Goal: Ask a question

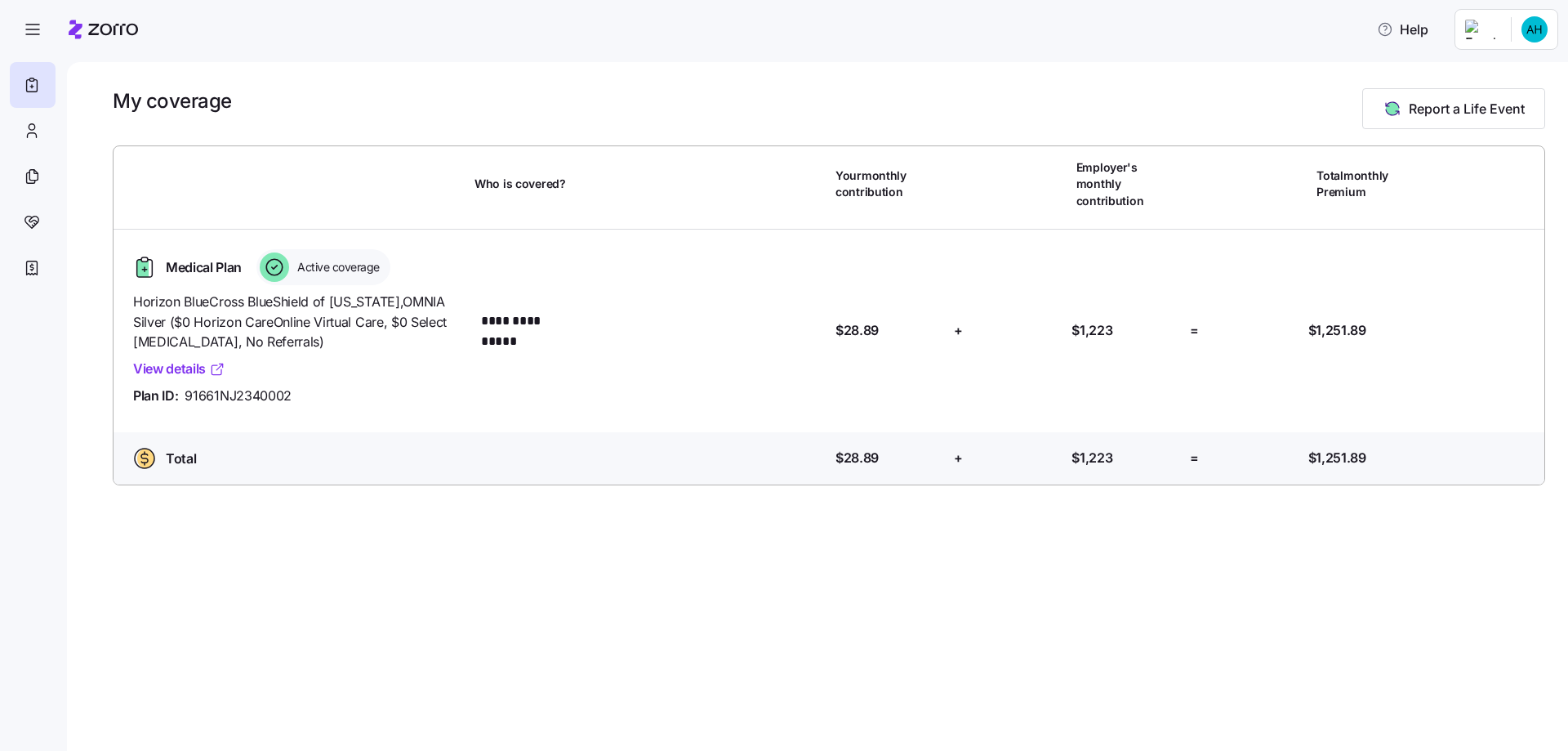
click at [176, 359] on link "View details" at bounding box center [180, 369] width 92 height 20
click at [1528, 29] on html "**********" at bounding box center [784, 370] width 1568 height 741
click at [1431, 29] on html "**********" at bounding box center [784, 370] width 1568 height 741
click at [1427, 29] on span "Help" at bounding box center [1402, 29] width 51 height 19
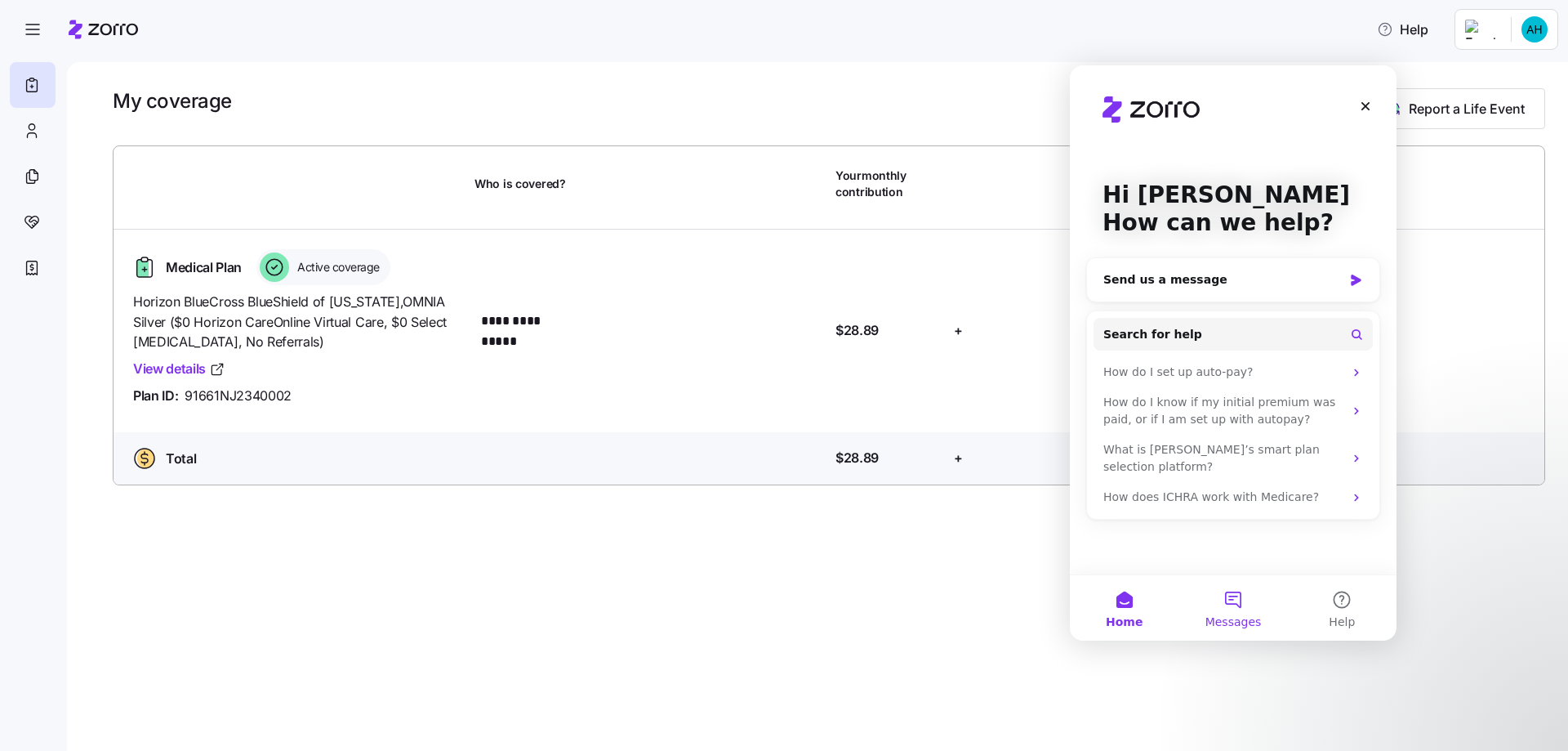
click at [1234, 612] on button "Messages" at bounding box center [1232, 608] width 108 height 66
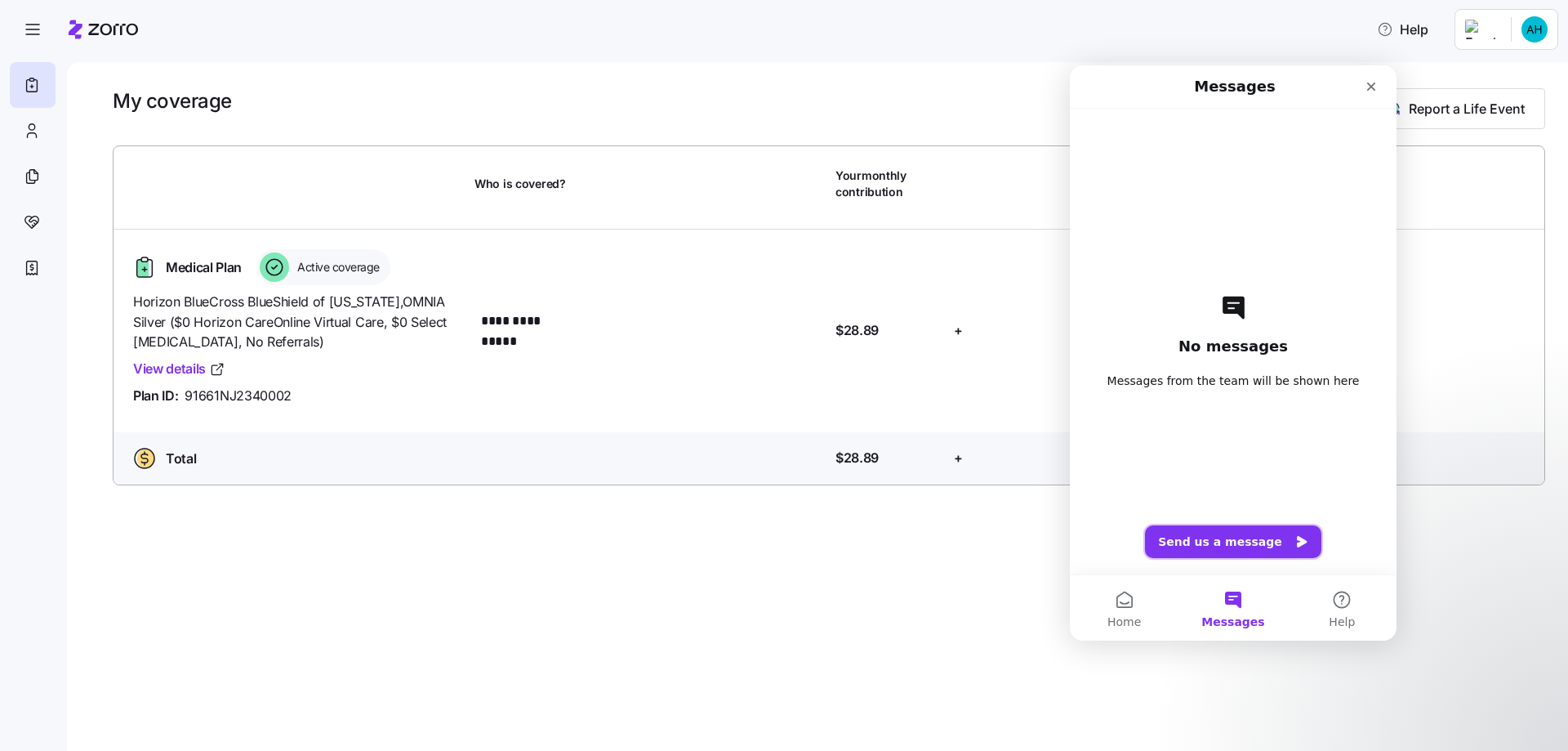
click at [1243, 548] on button "Send us a message" at bounding box center [1233, 541] width 176 height 33
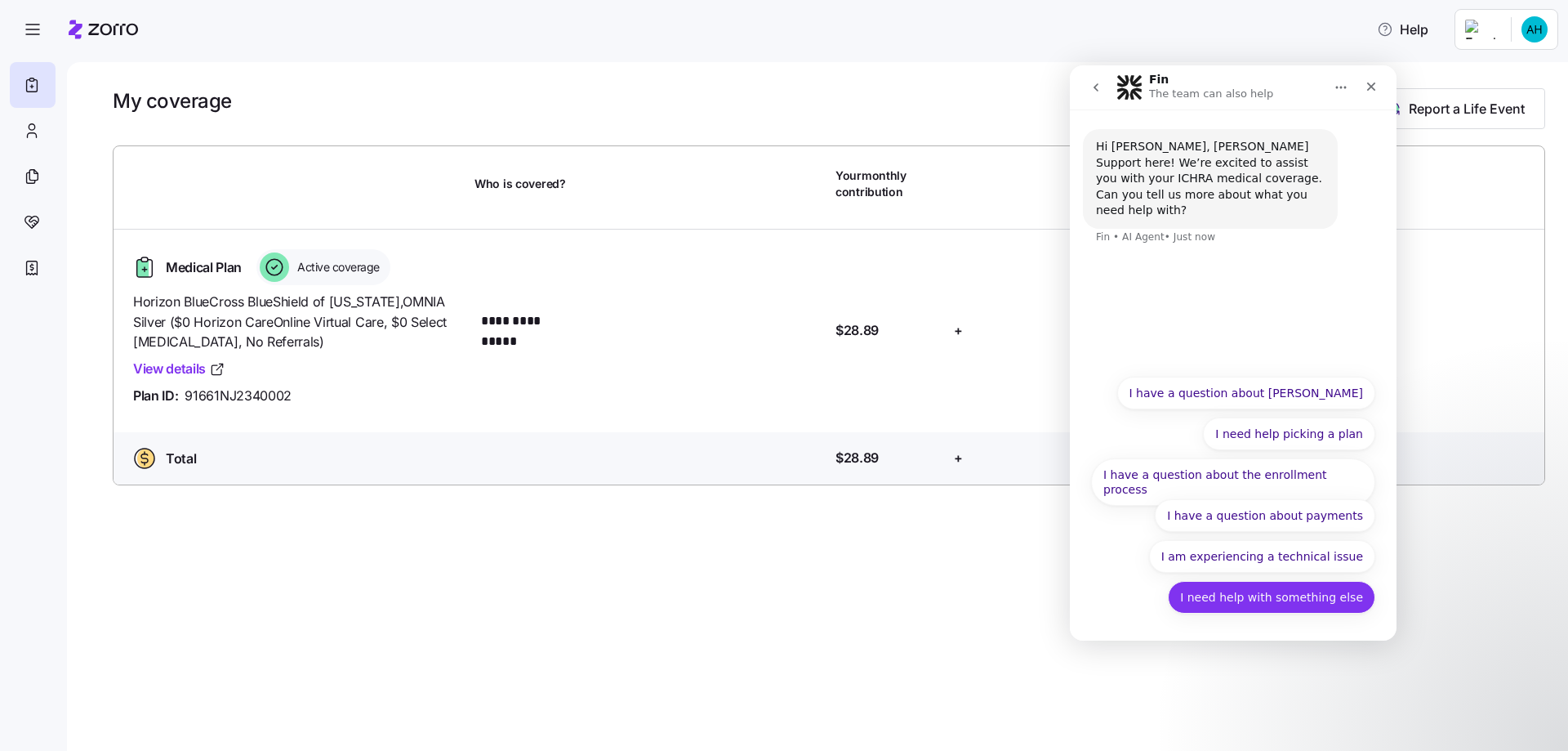
click at [1258, 594] on button "I need help with something else" at bounding box center [1272, 596] width 207 height 33
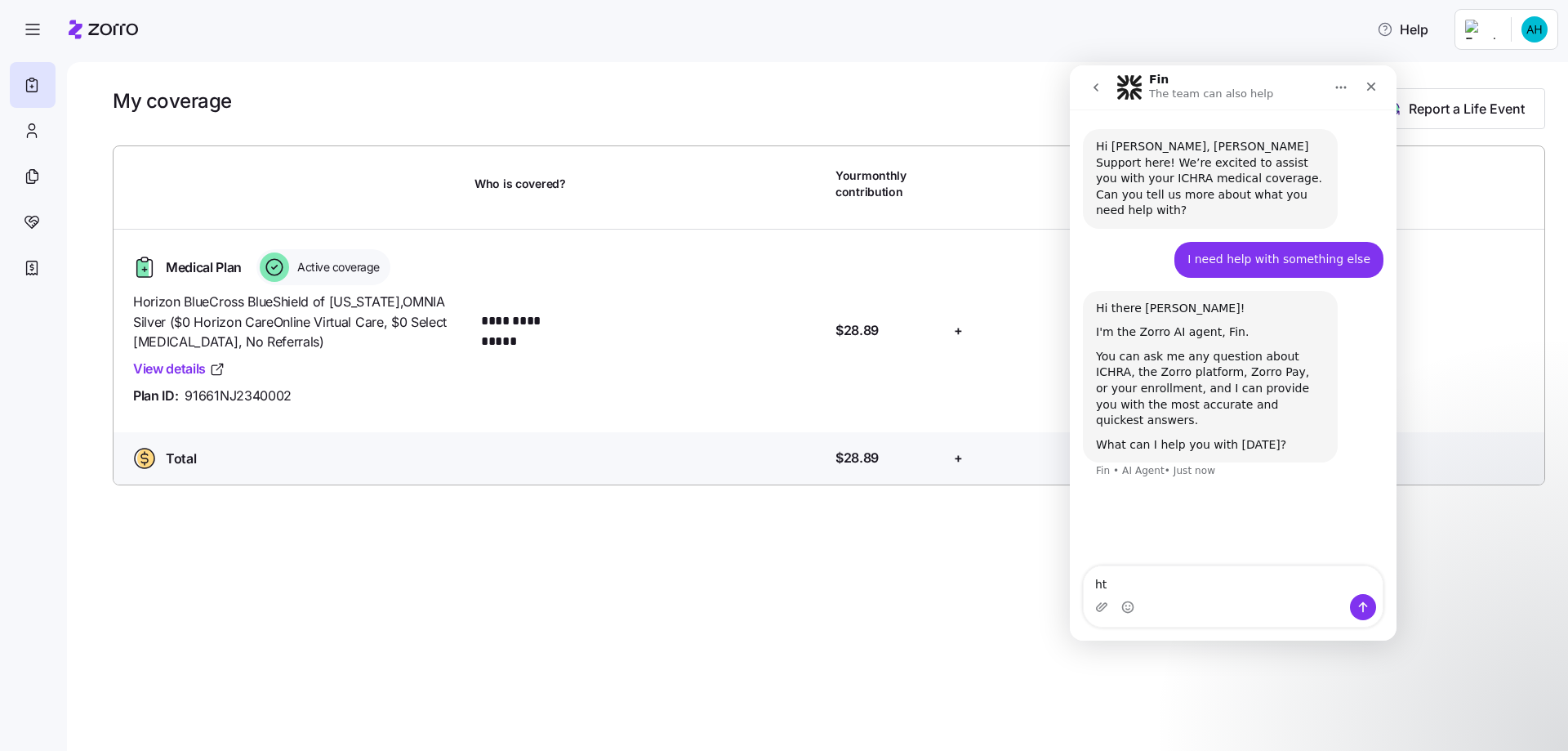
type textarea "h"
type textarea "The Plan ID number is not working"
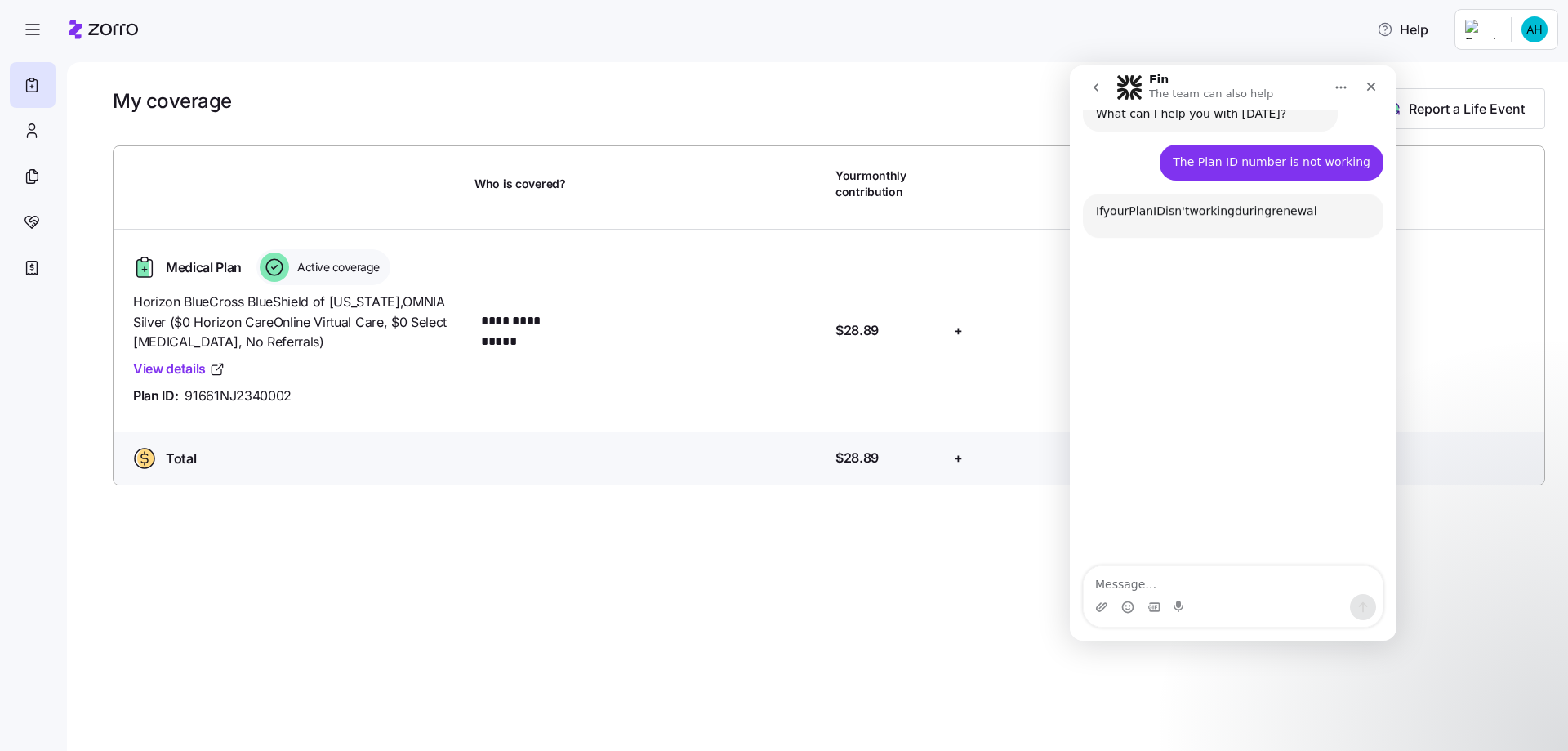
scroll to position [339, 0]
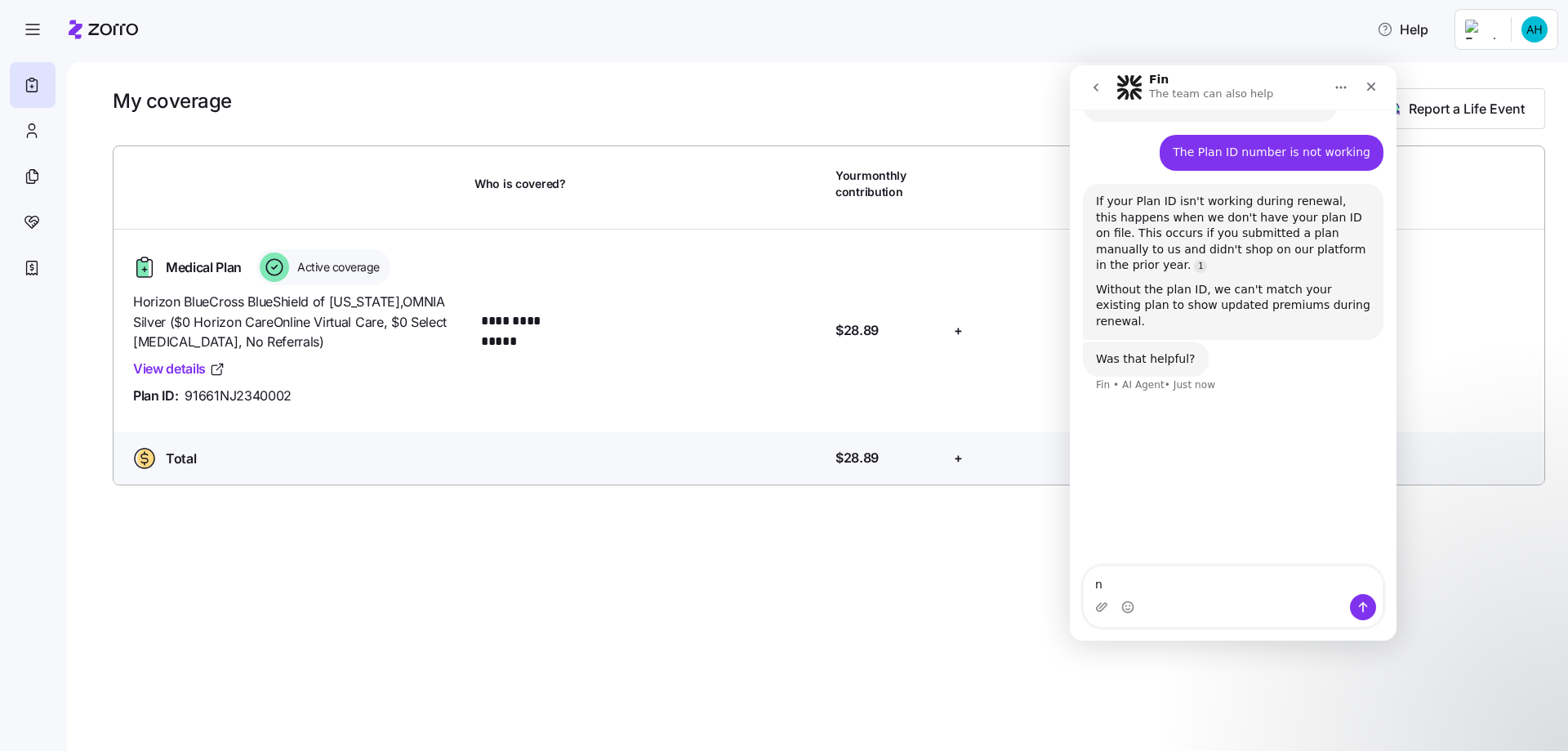
type textarea "no"
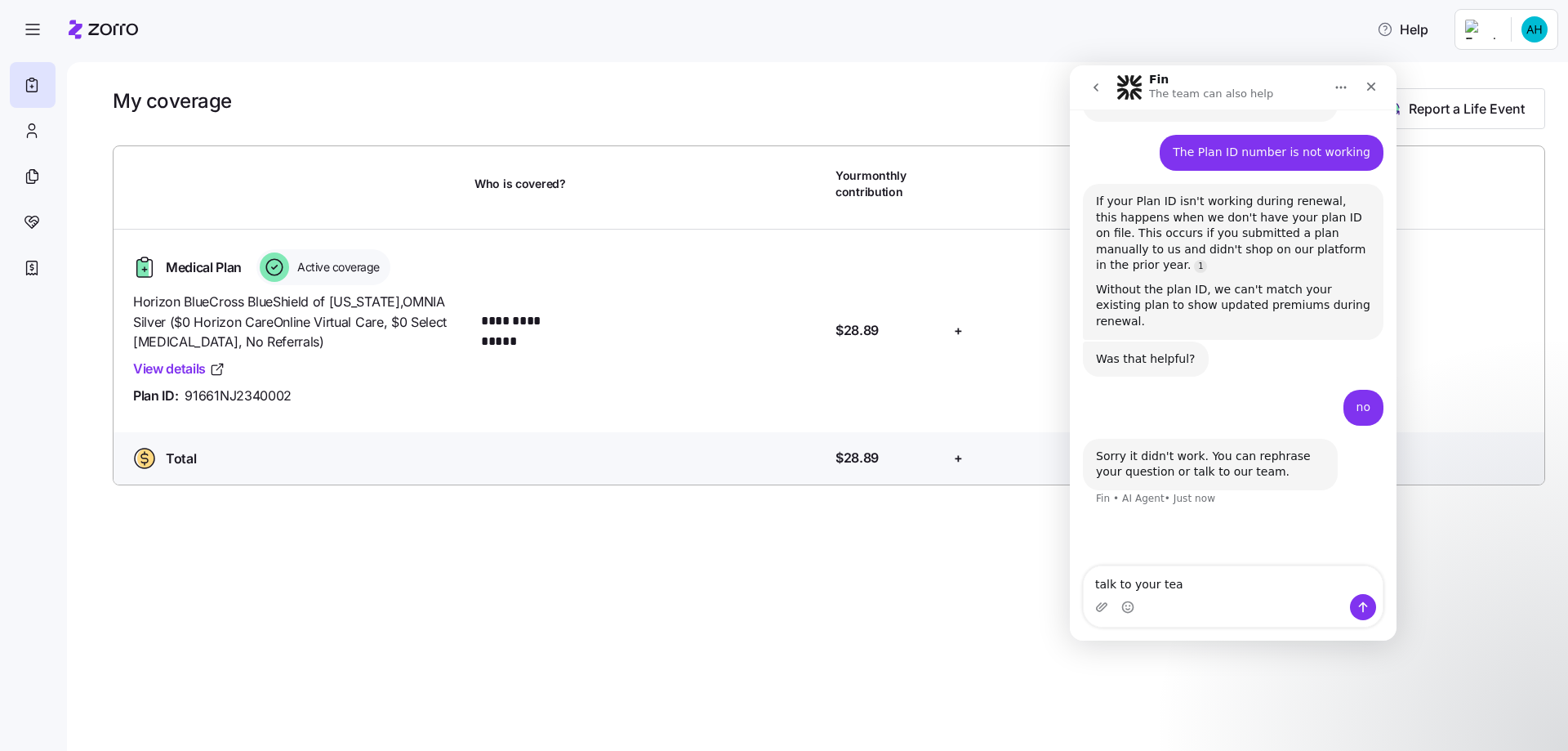
type textarea "talk to your team"
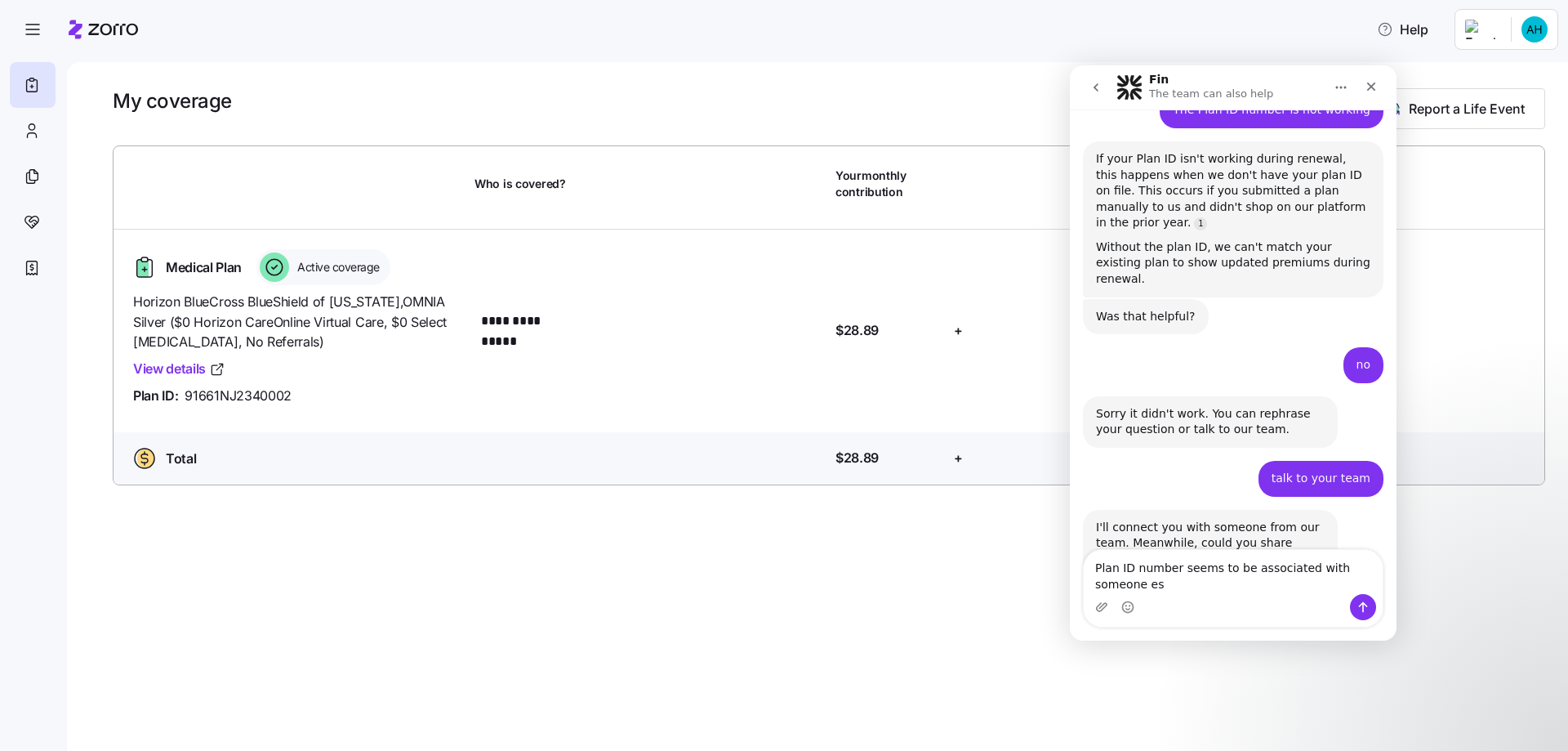
scroll to position [397, 0]
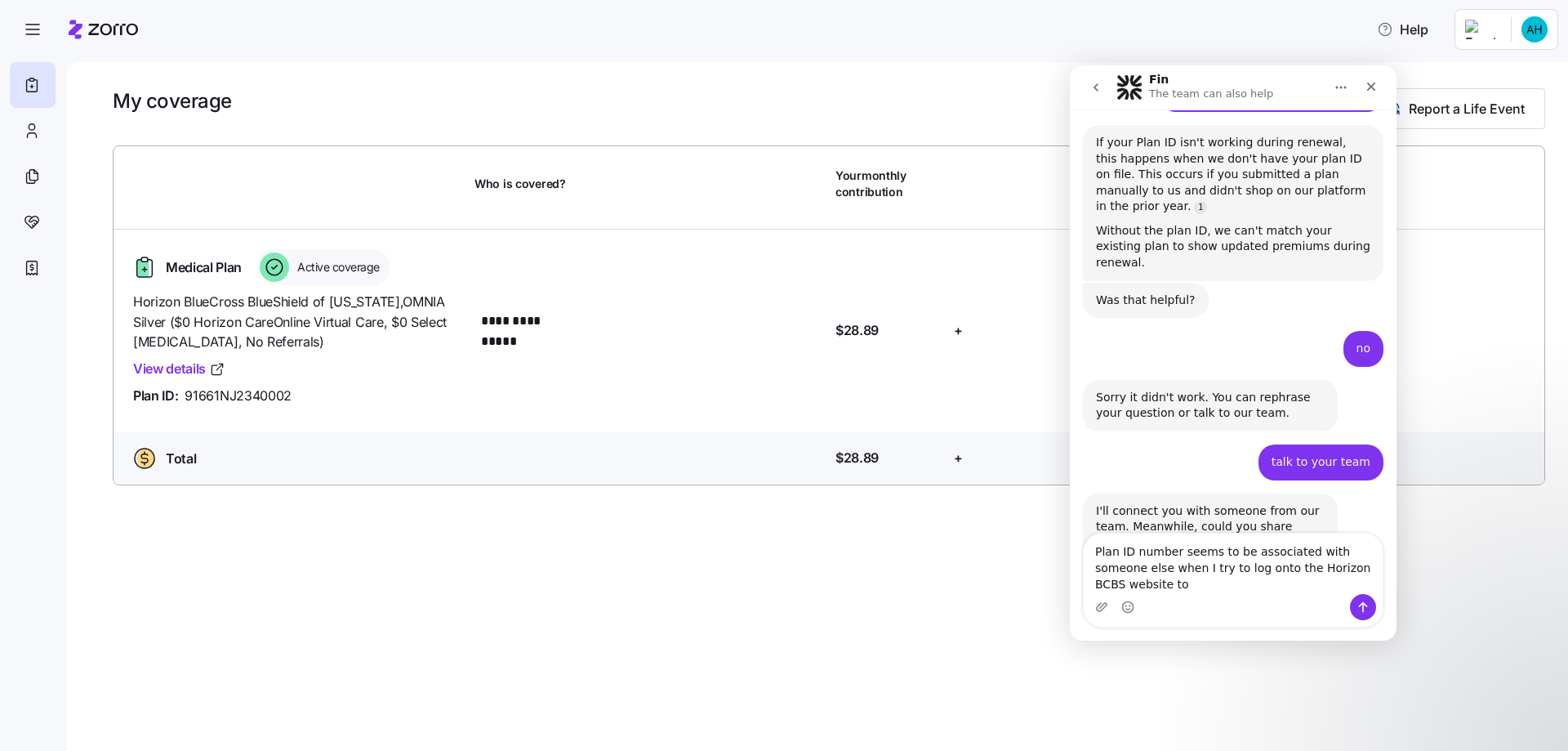
type textarea "Plan ID number seems to be associated with someone else when I try to log onto …"
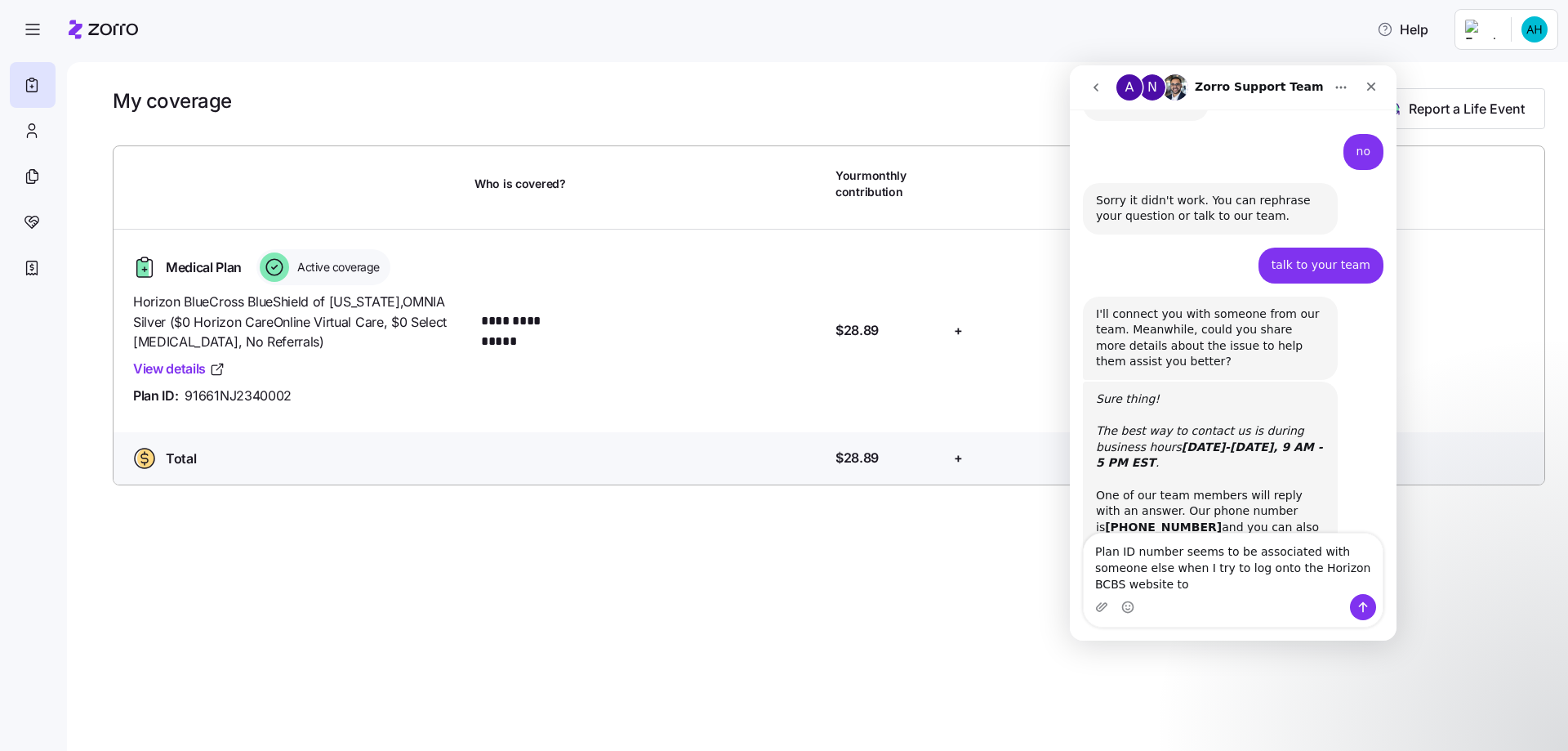
scroll to position [671, 0]
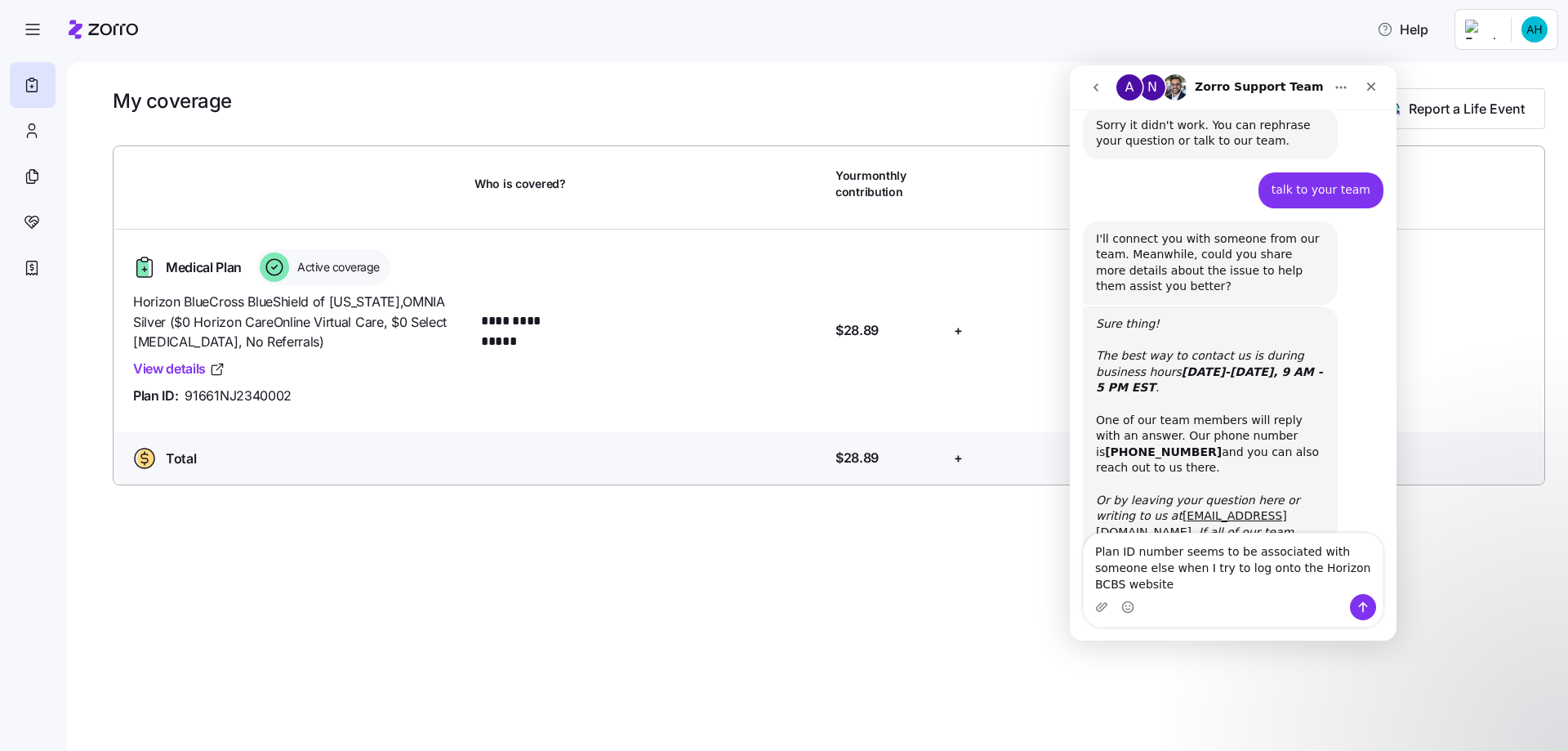
type textarea "Plan ID number seems to be associated with someone else when I try to log onto …"
click at [1362, 612] on icon "Send a message…" at bounding box center [1363, 607] width 13 height 13
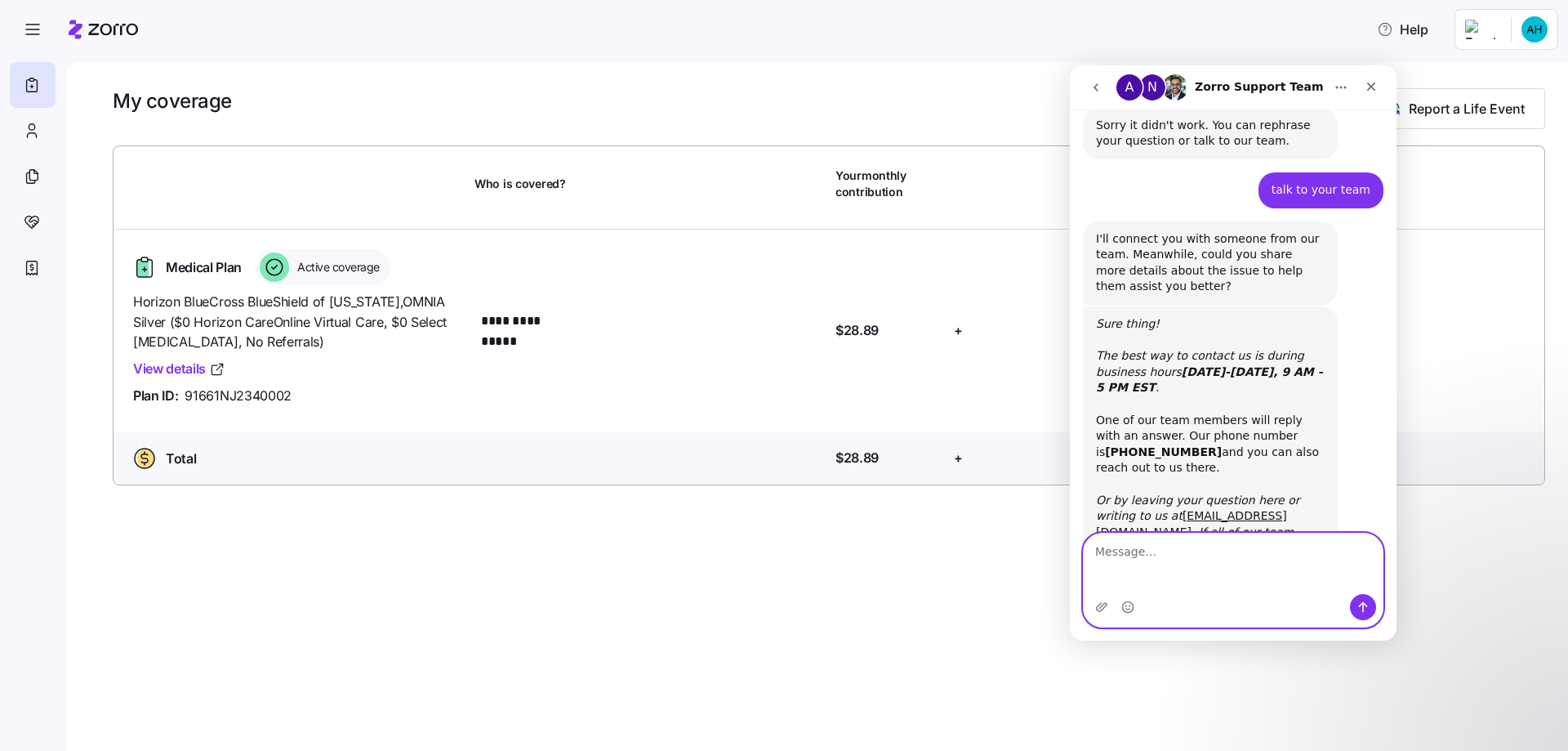
scroll to position [736, 0]
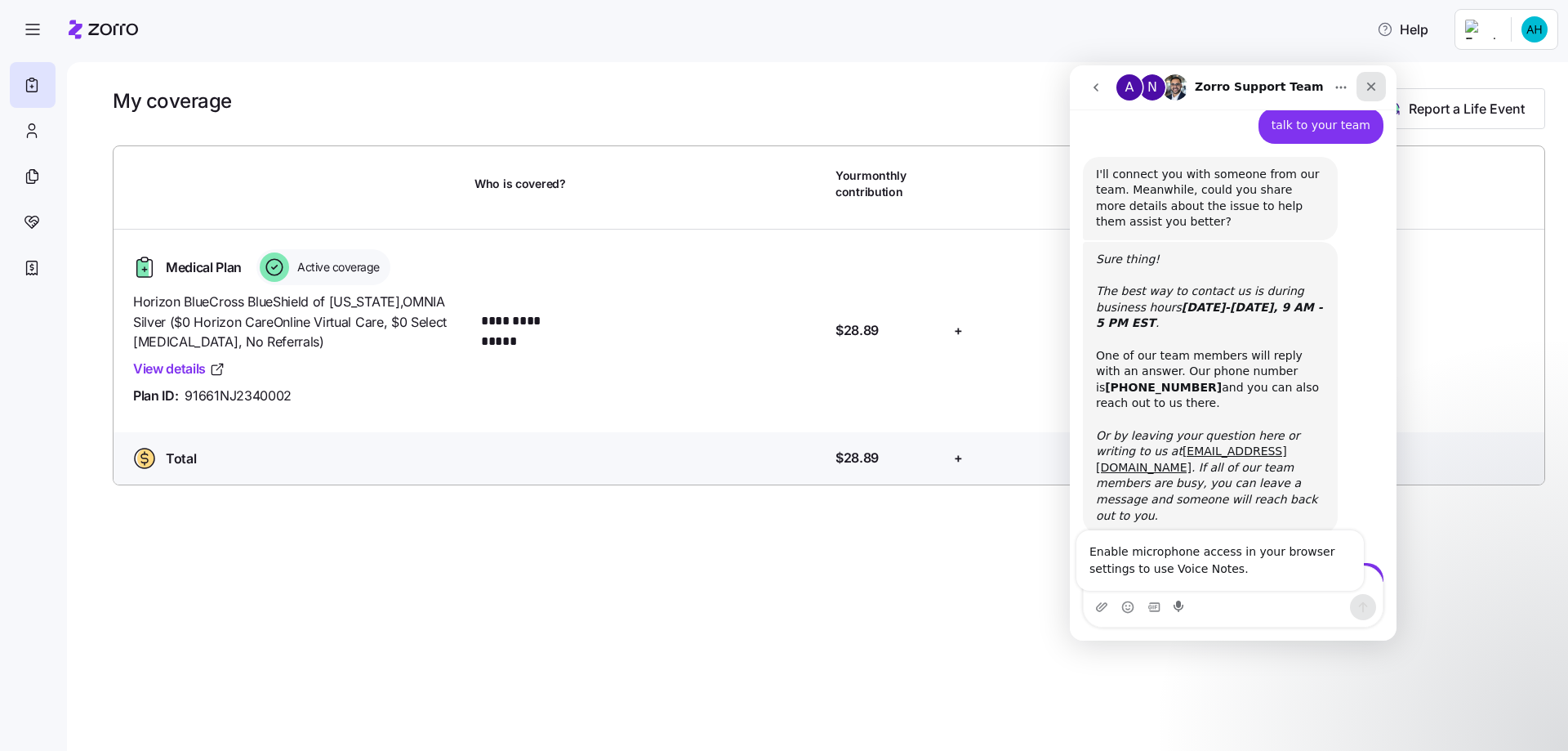
click at [1369, 92] on icon "Close" at bounding box center [1371, 87] width 13 height 13
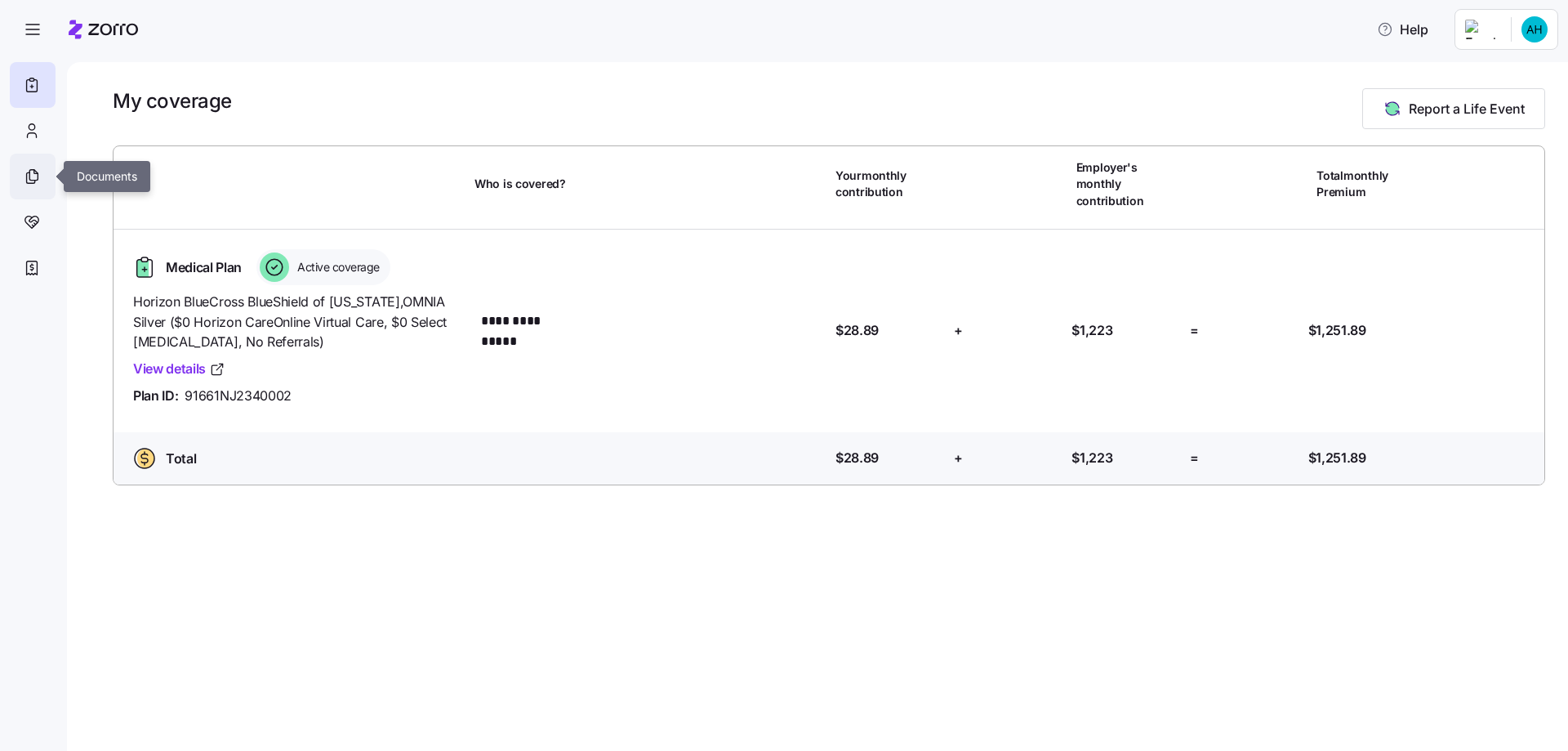
click at [34, 181] on icon at bounding box center [31, 176] width 18 height 19
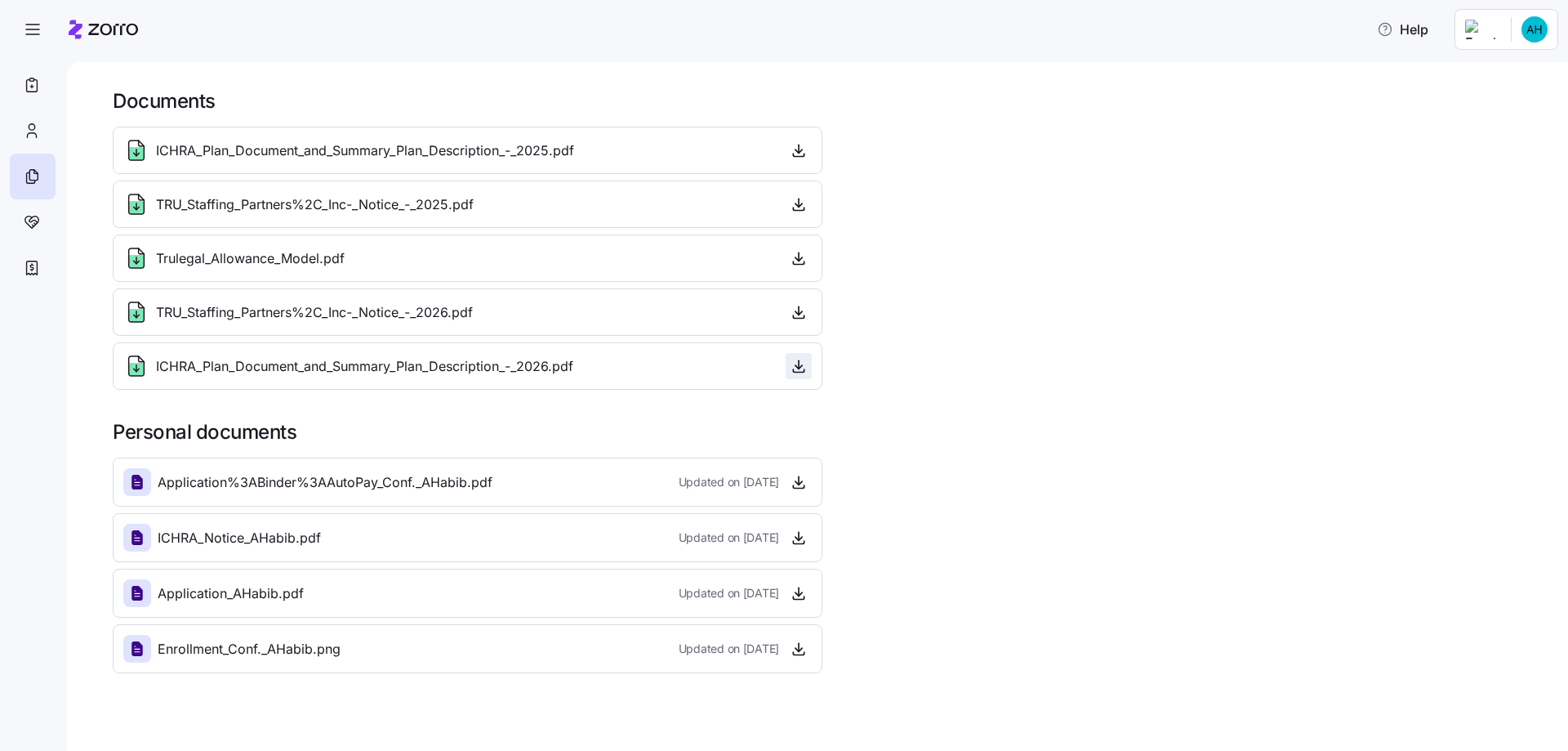
click at [809, 368] on span "button" at bounding box center [798, 365] width 24 height 24
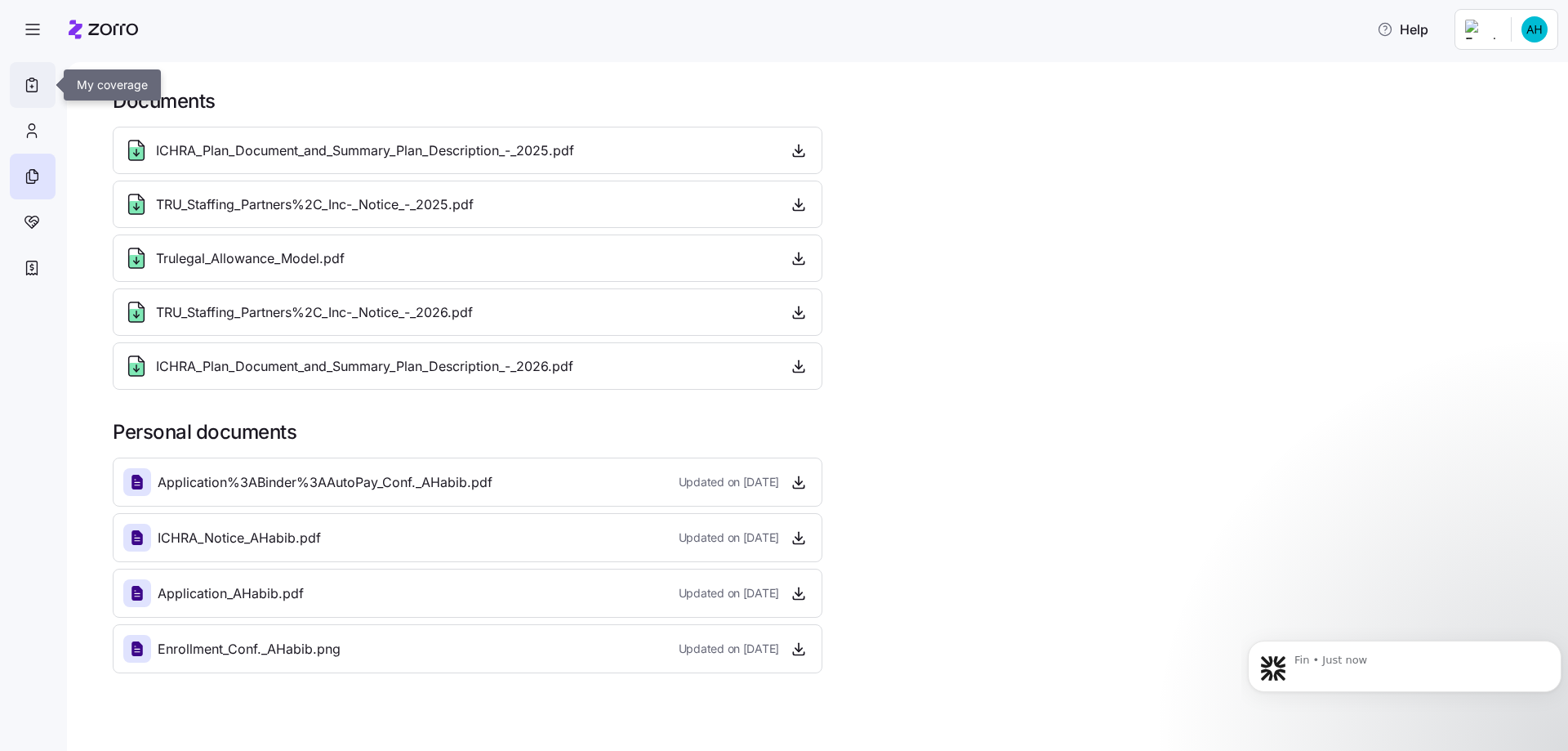
click at [22, 88] on div at bounding box center [33, 85] width 45 height 45
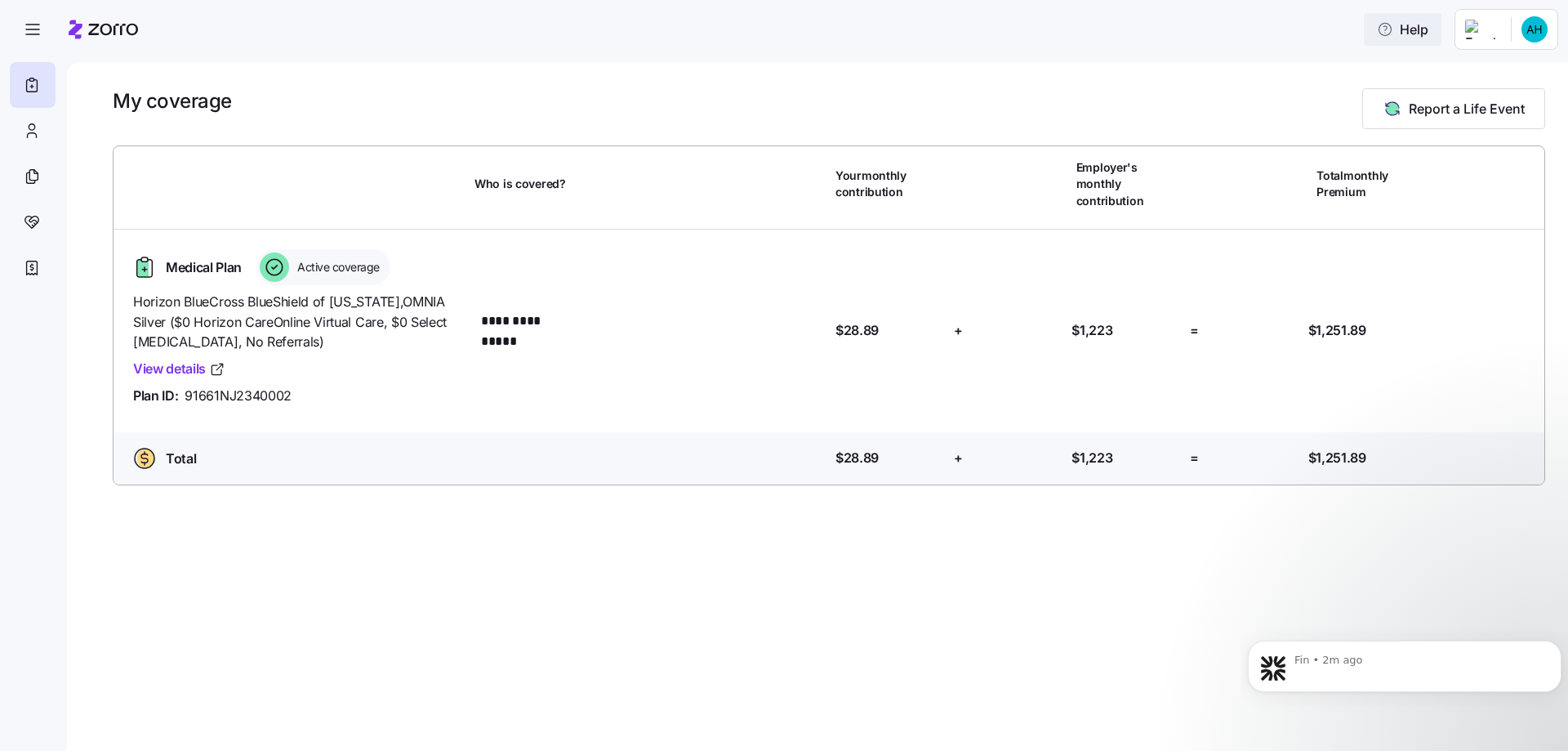
click at [1416, 34] on span "Help" at bounding box center [1402, 29] width 51 height 19
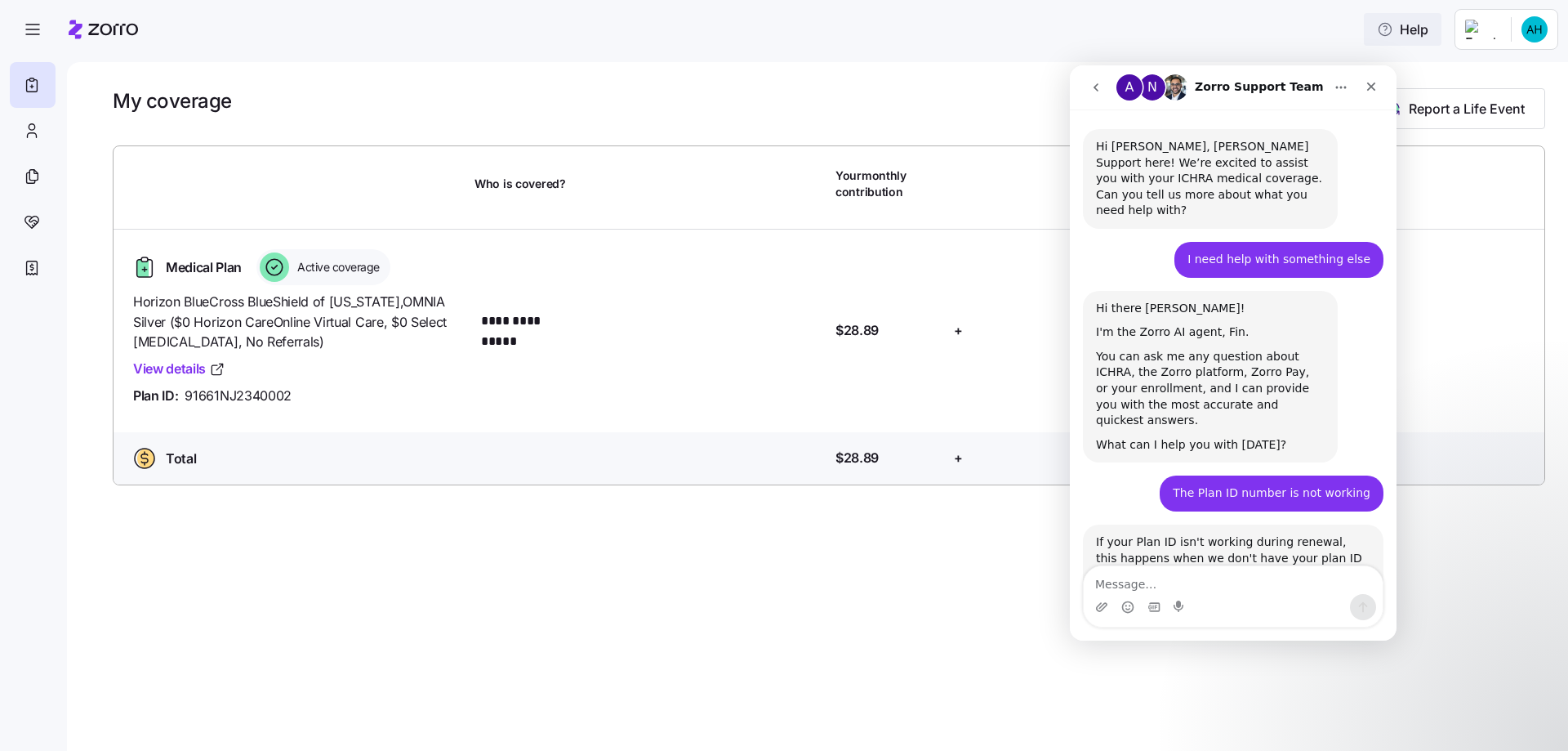
scroll to position [736, 0]
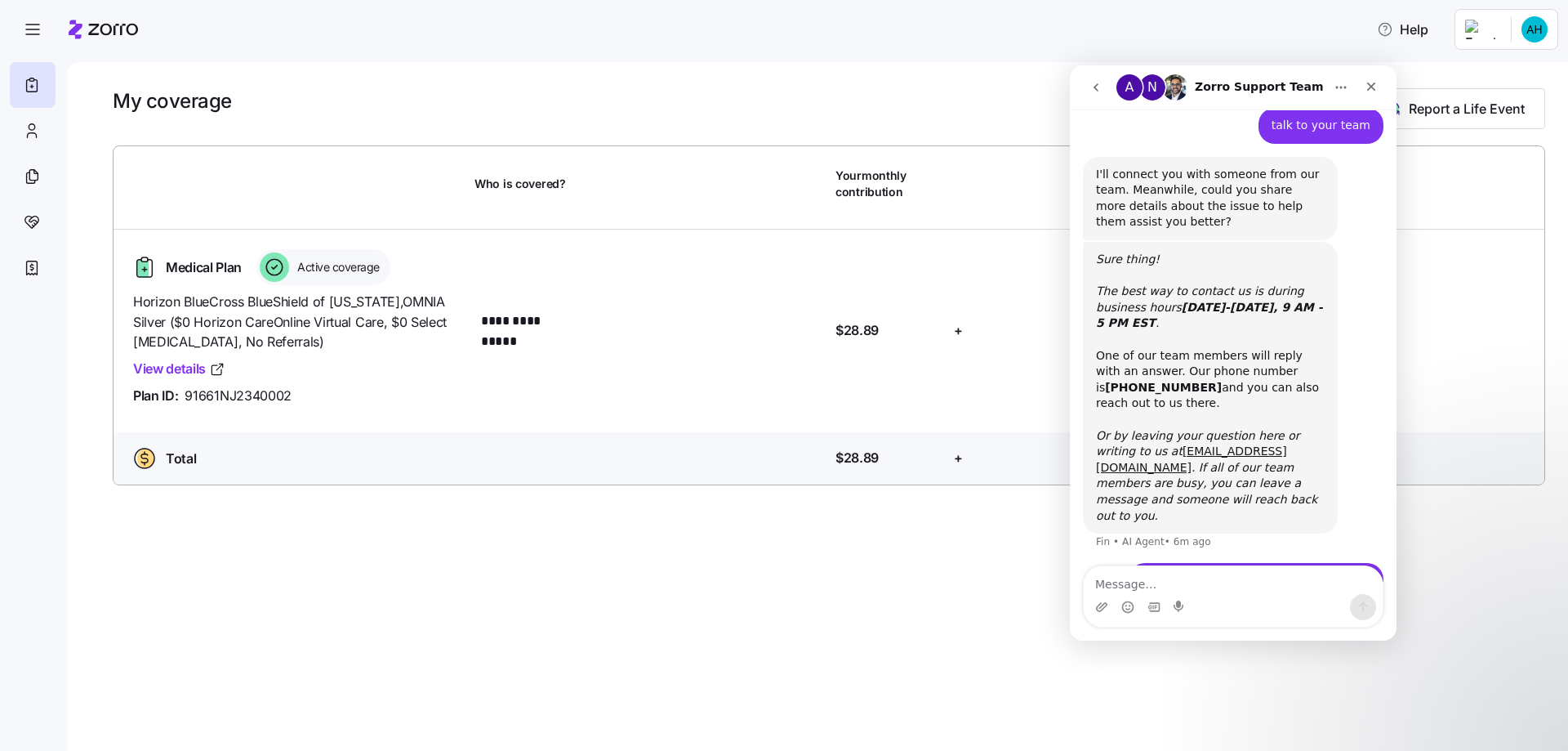
click at [1339, 84] on icon "Home" at bounding box center [1341, 87] width 13 height 13
click at [1373, 83] on icon "Close" at bounding box center [1371, 87] width 13 height 13
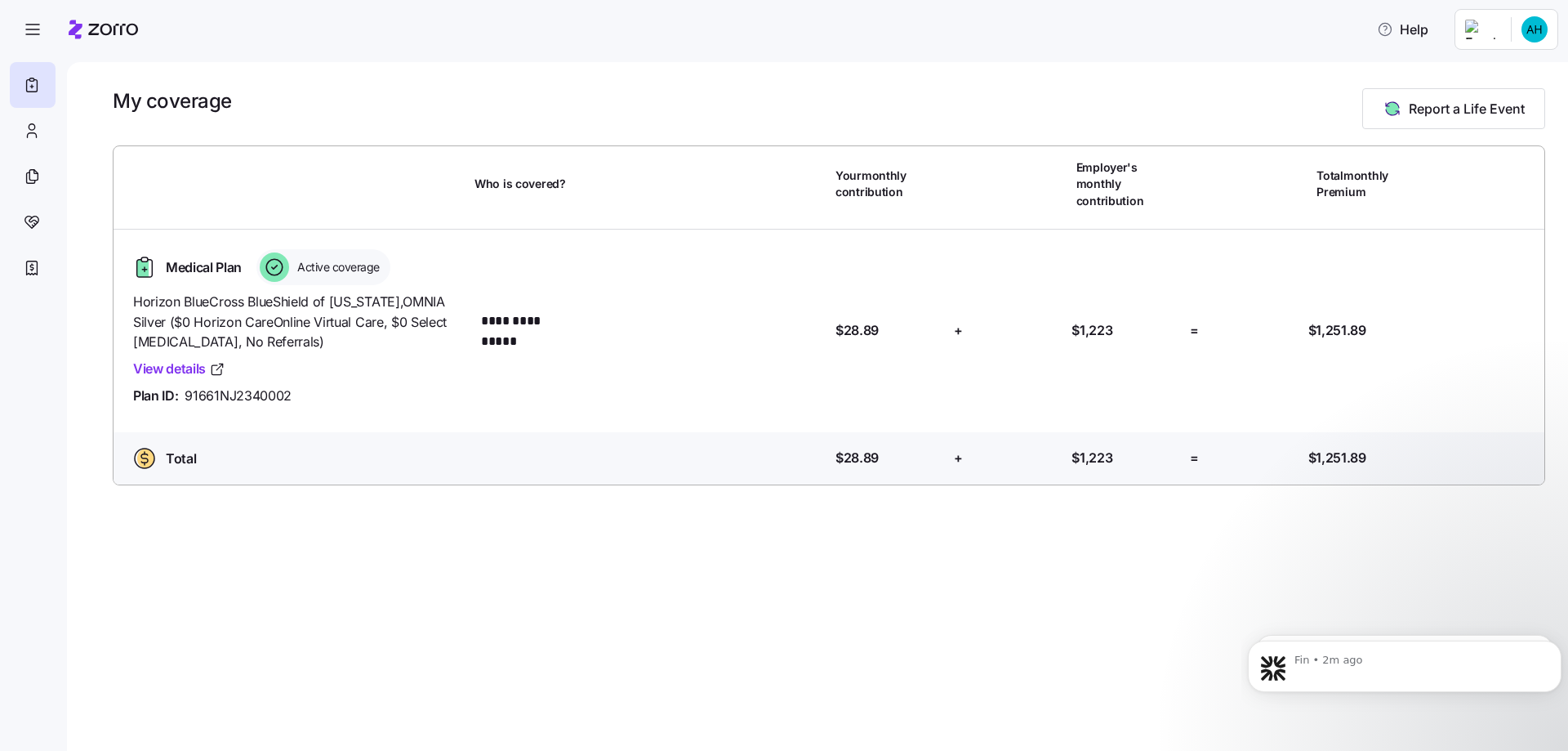
scroll to position [0, 0]
